Goal: Information Seeking & Learning: Learn about a topic

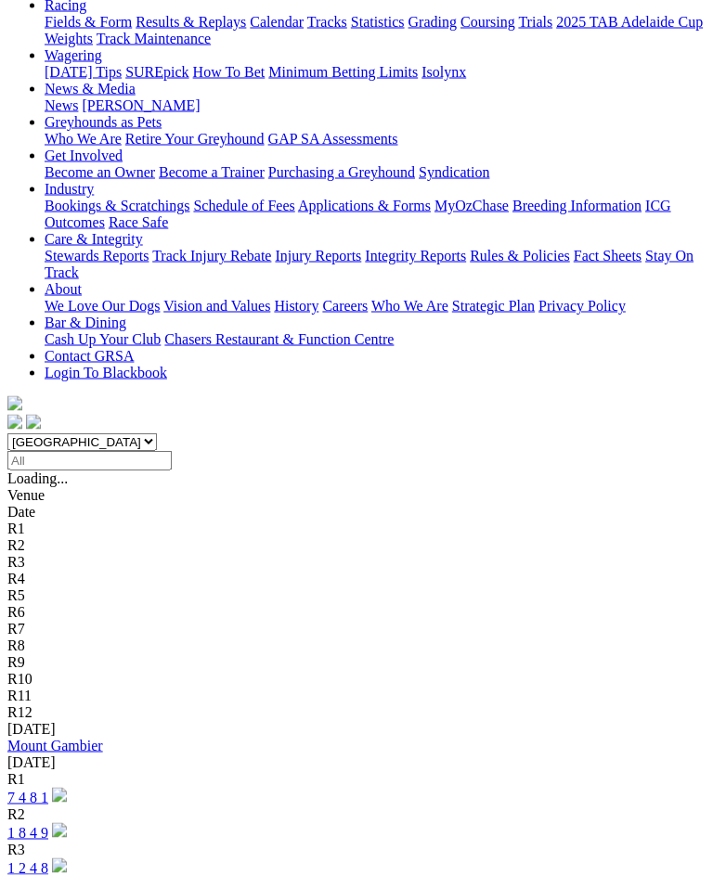
scroll to position [223, 0]
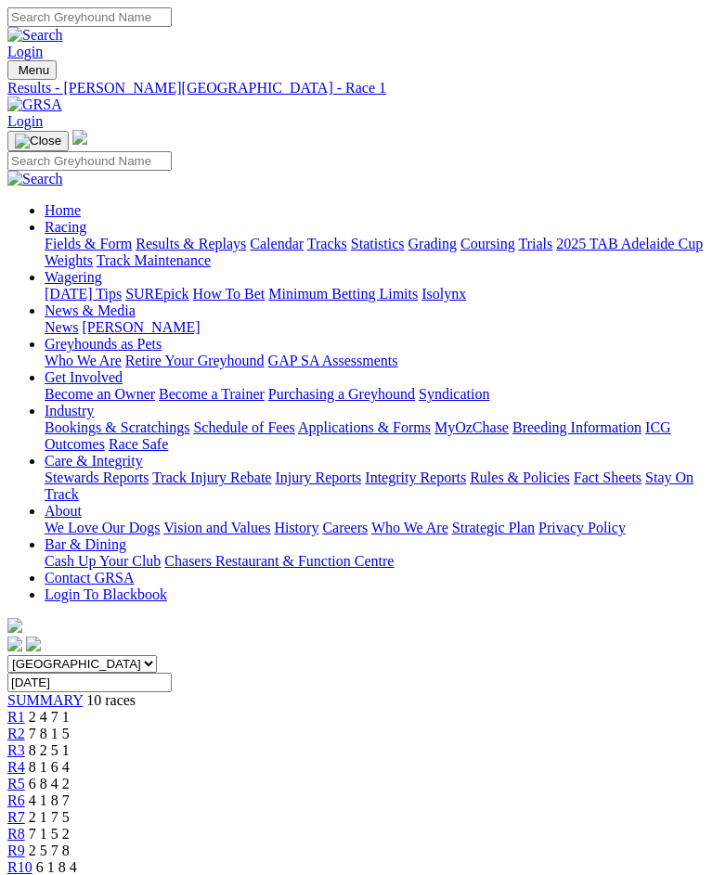
click at [25, 726] on span "R2" at bounding box center [16, 734] width 18 height 16
click at [25, 743] on span "R3" at bounding box center [16, 751] width 18 height 16
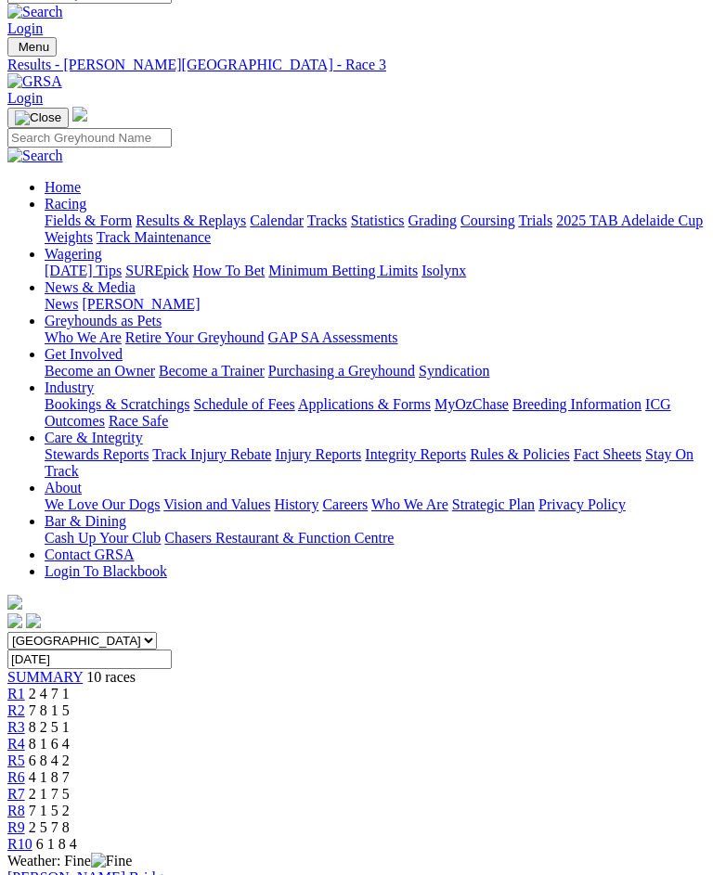
scroll to position [32, 0]
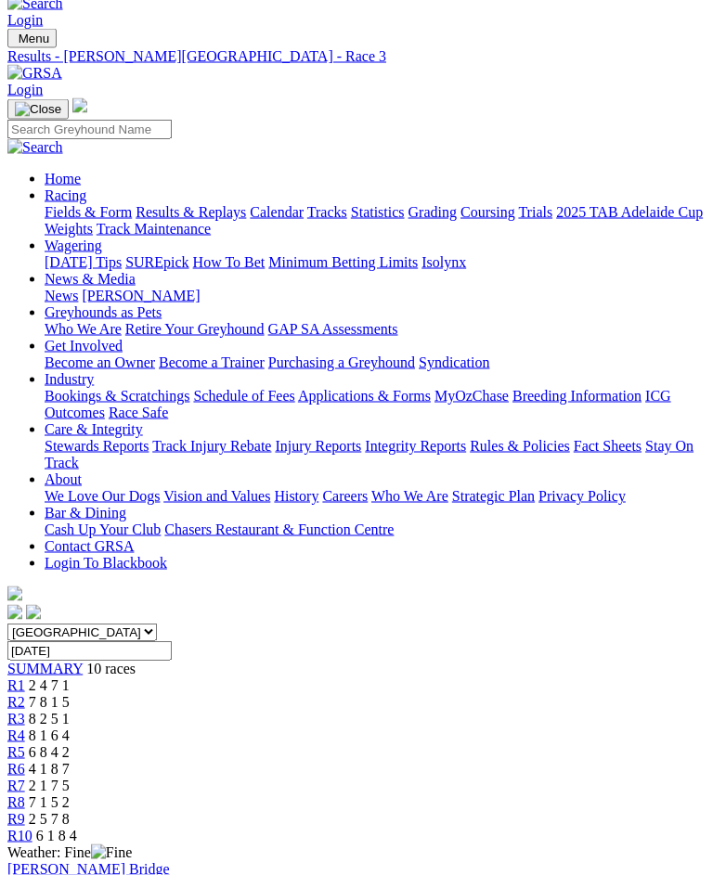
click at [25, 728] on span "R4" at bounding box center [16, 736] width 18 height 16
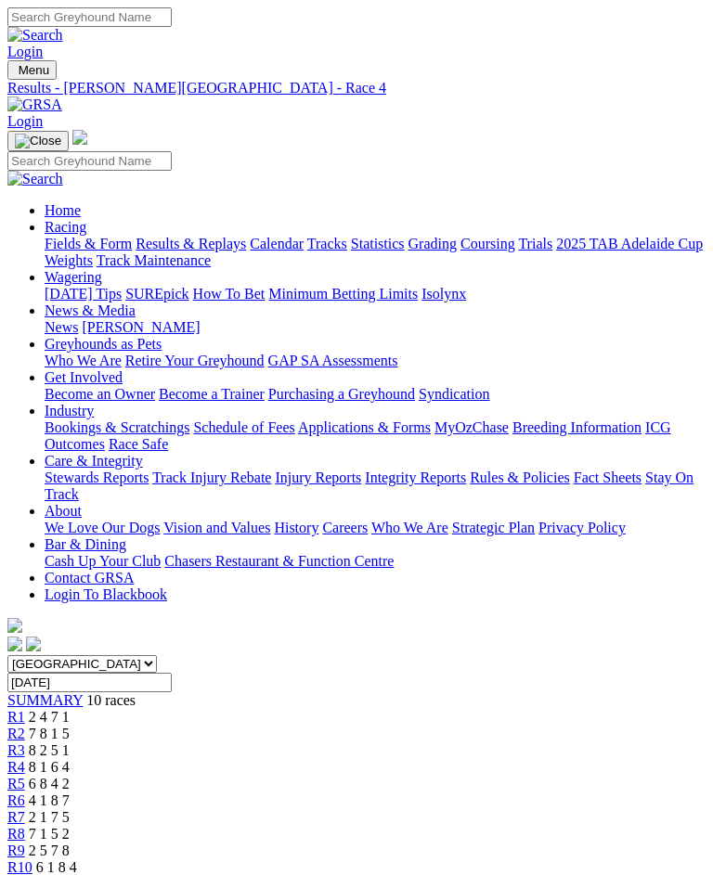
click at [25, 776] on span "R5" at bounding box center [16, 784] width 18 height 16
click at [25, 793] on span "R6" at bounding box center [16, 801] width 18 height 16
click at [70, 810] on span "2 1 7 5" at bounding box center [49, 818] width 41 height 16
click at [25, 826] on span "R8" at bounding box center [16, 834] width 18 height 16
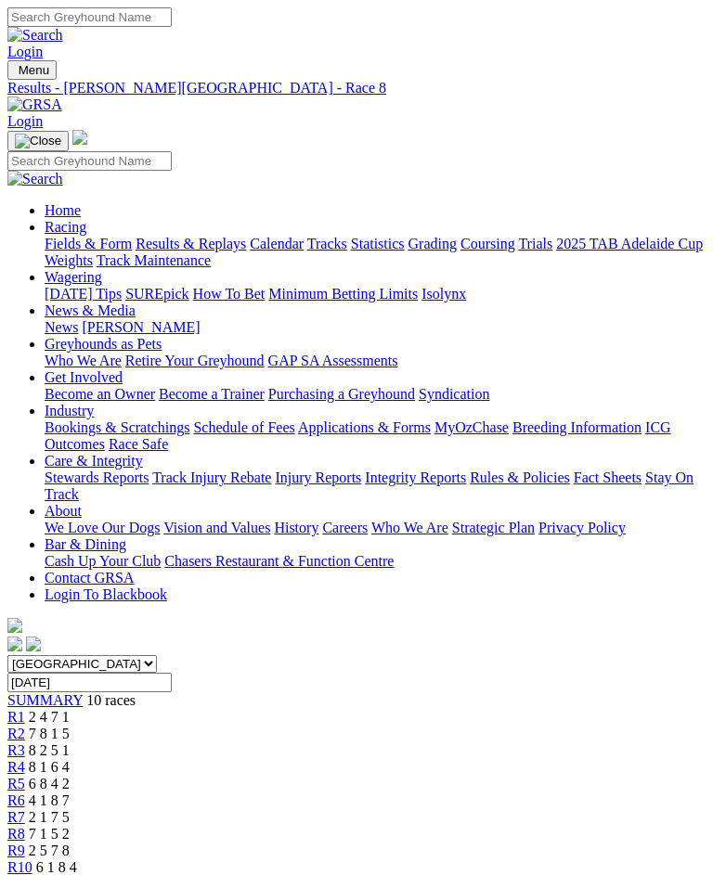
click at [70, 843] on span "2 5 7 8" at bounding box center [49, 851] width 41 height 16
click at [77, 860] on span "6 1 8 4" at bounding box center [56, 868] width 41 height 16
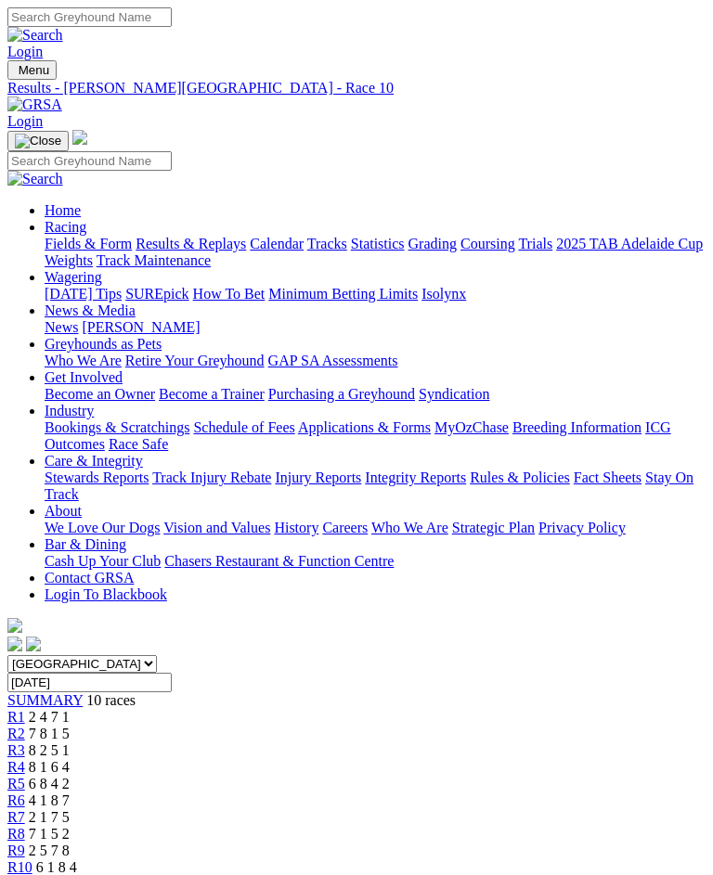
click at [15, 74] on img "Toggle navigation" at bounding box center [15, 74] width 0 height 0
click at [132, 252] on link "Fields & Form" at bounding box center [88, 244] width 87 height 16
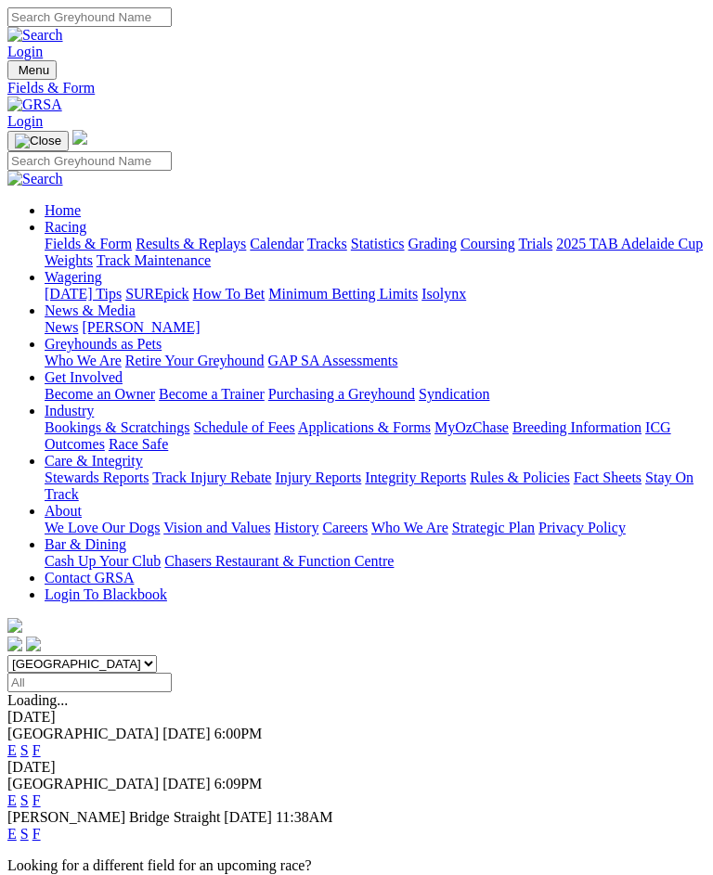
click at [41, 743] on link "F" at bounding box center [36, 751] width 8 height 16
